Goal: Task Accomplishment & Management: Use online tool/utility

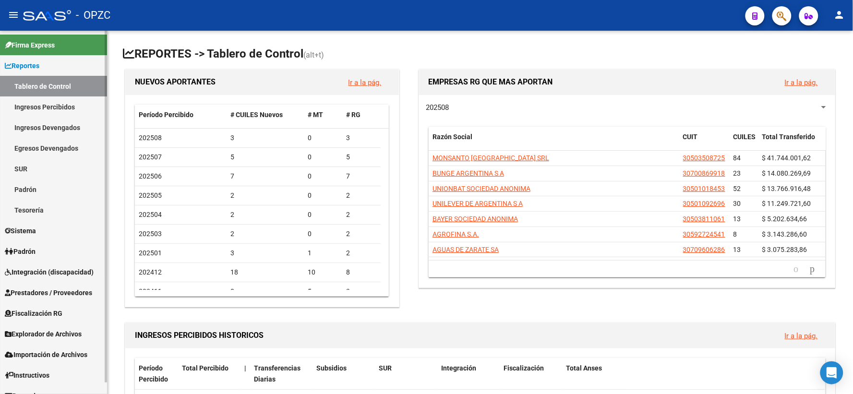
click at [58, 292] on span "Prestadores / Proveedores" at bounding box center [48, 293] width 87 height 11
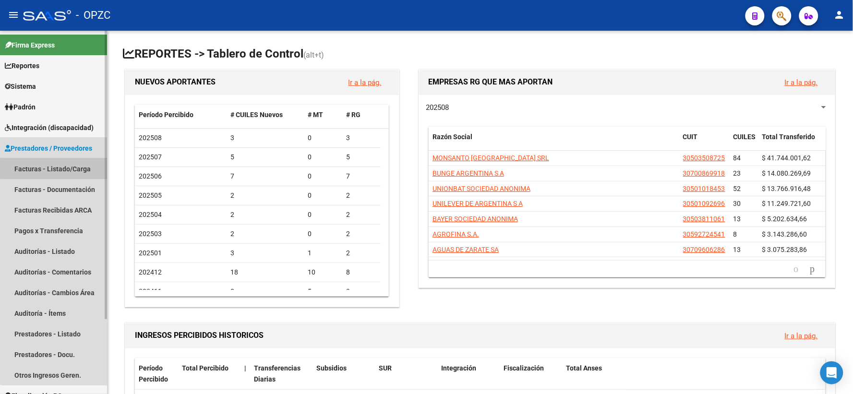
click at [61, 170] on link "Facturas - Listado/Carga" at bounding box center [53, 168] width 107 height 21
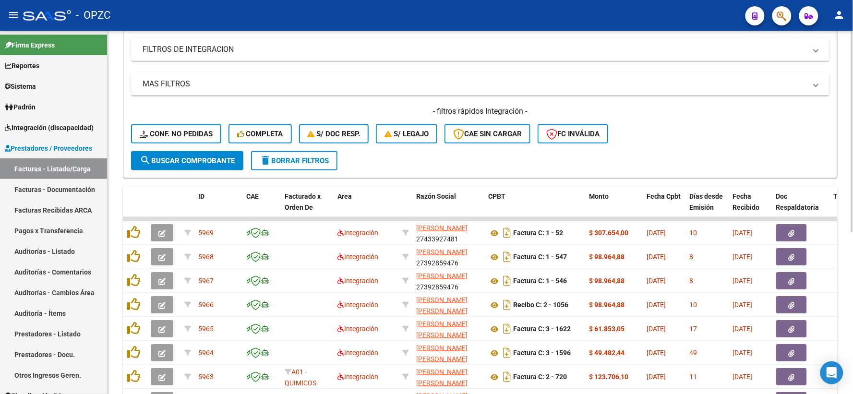
scroll to position [291, 0]
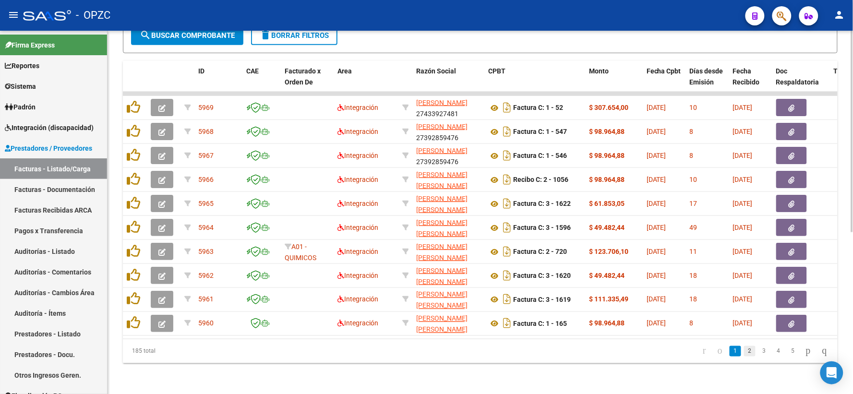
click at [744, 353] on link "2" at bounding box center [750, 351] width 12 height 11
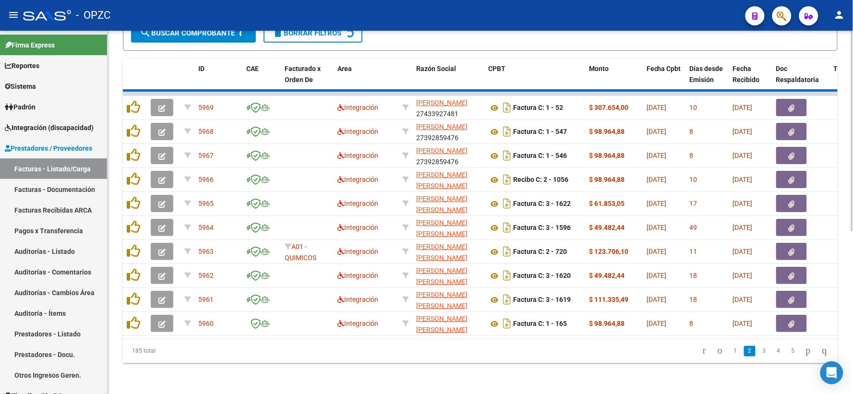
scroll to position [292, 0]
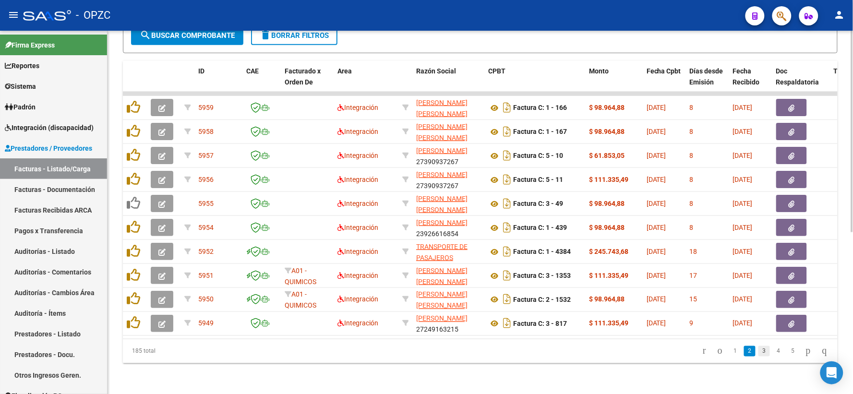
click at [758, 353] on link "3" at bounding box center [764, 351] width 12 height 11
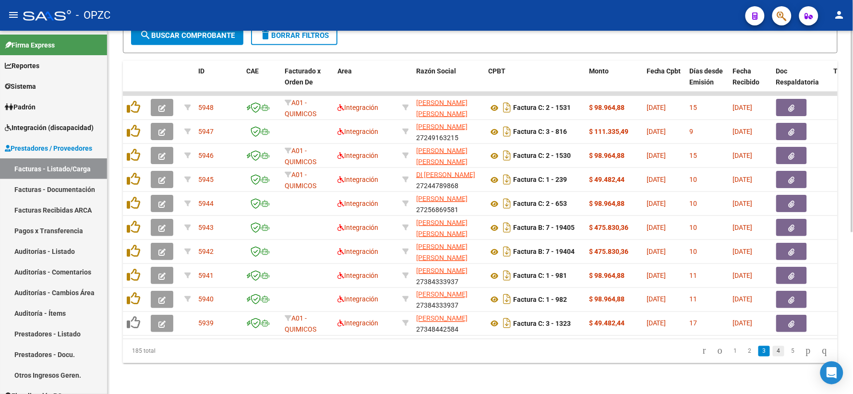
click at [773, 353] on link "4" at bounding box center [779, 351] width 12 height 11
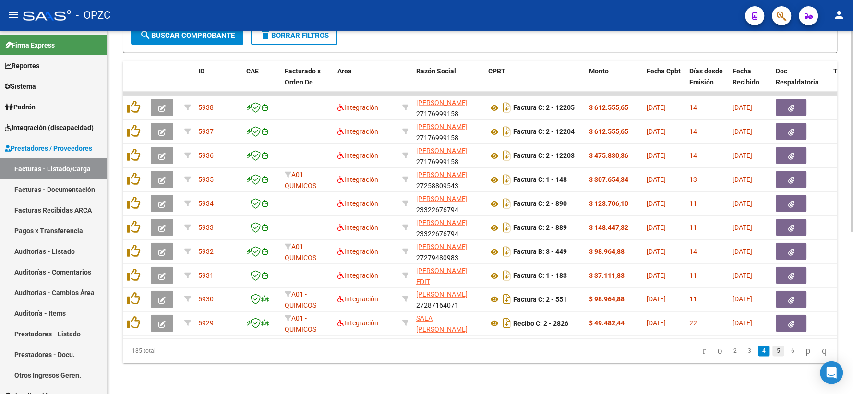
click at [773, 353] on link "5" at bounding box center [779, 351] width 12 height 11
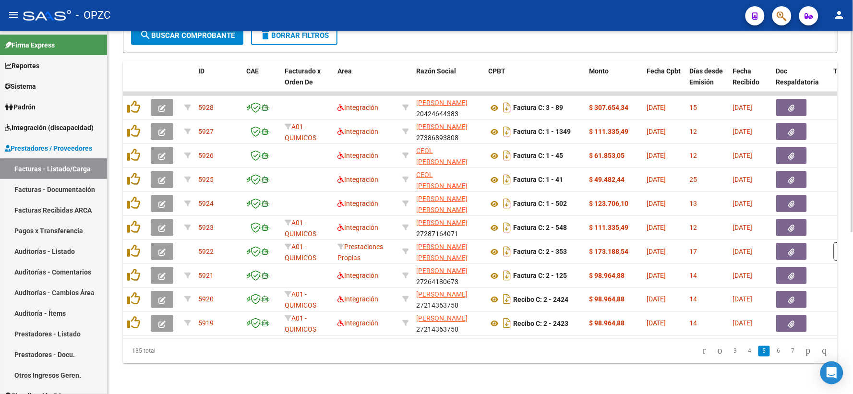
click at [773, 353] on link "6" at bounding box center [779, 351] width 12 height 11
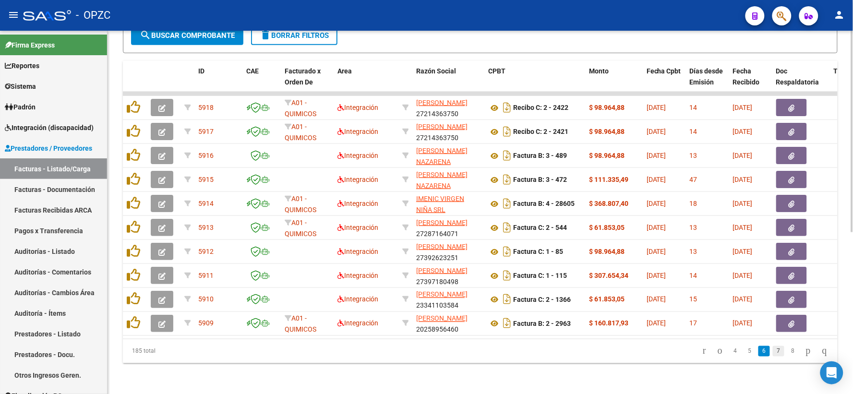
click at [773, 352] on link "7" at bounding box center [779, 351] width 12 height 11
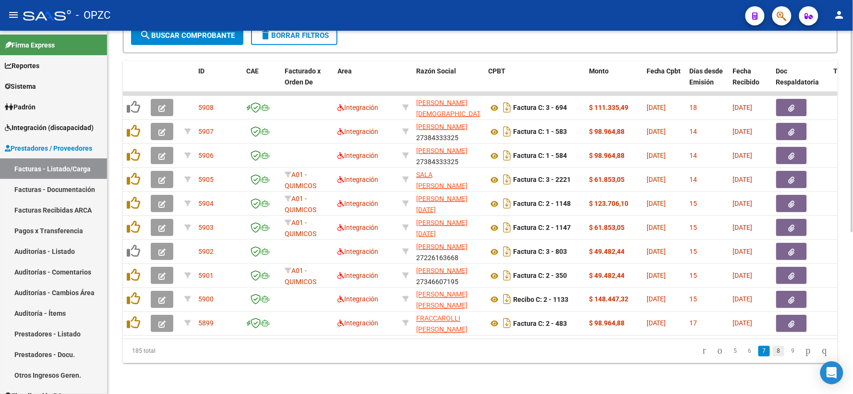
click at [773, 352] on link "8" at bounding box center [779, 351] width 12 height 11
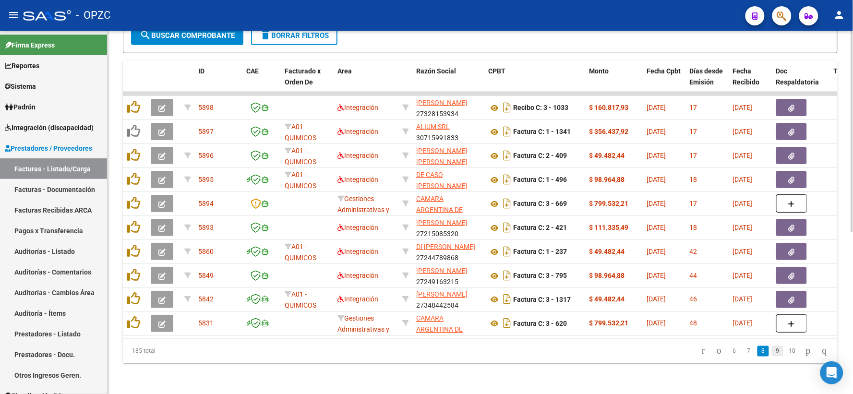
click at [772, 351] on link "9" at bounding box center [778, 351] width 12 height 11
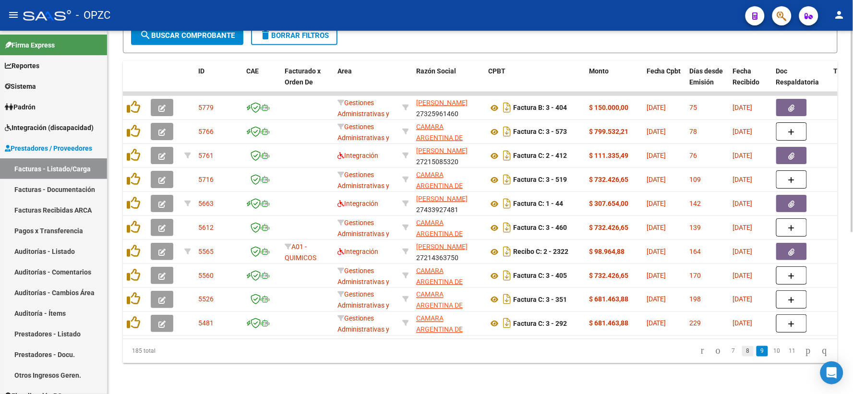
click at [742, 351] on link "8" at bounding box center [748, 351] width 12 height 11
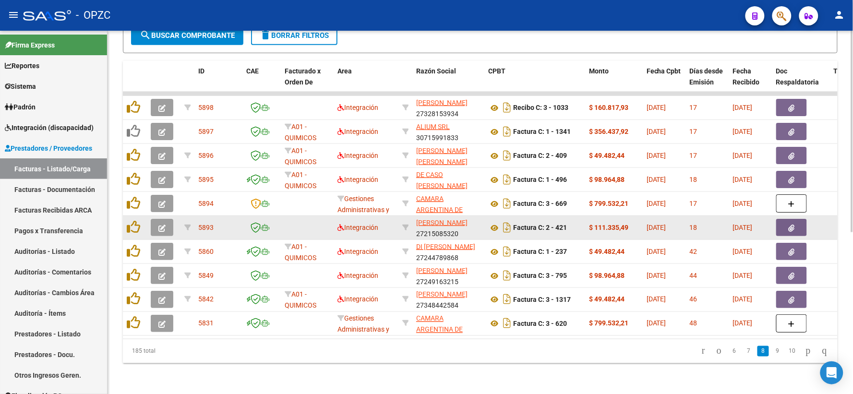
click at [159, 225] on icon "button" at bounding box center [161, 228] width 7 height 7
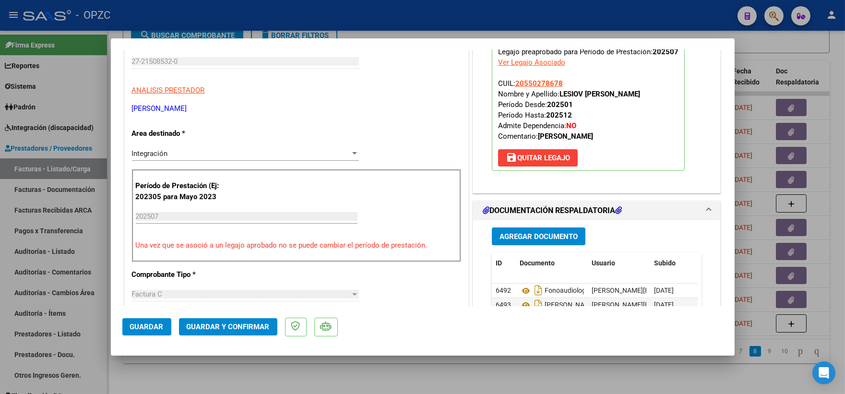
scroll to position [0, 0]
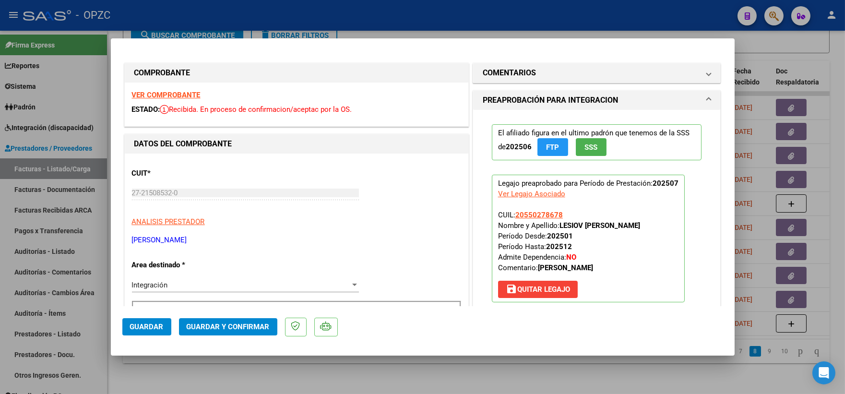
click at [190, 96] on strong "VER COMPROBANTE" at bounding box center [166, 95] width 69 height 9
